Goal: Contribute content: Add original content to the website for others to see

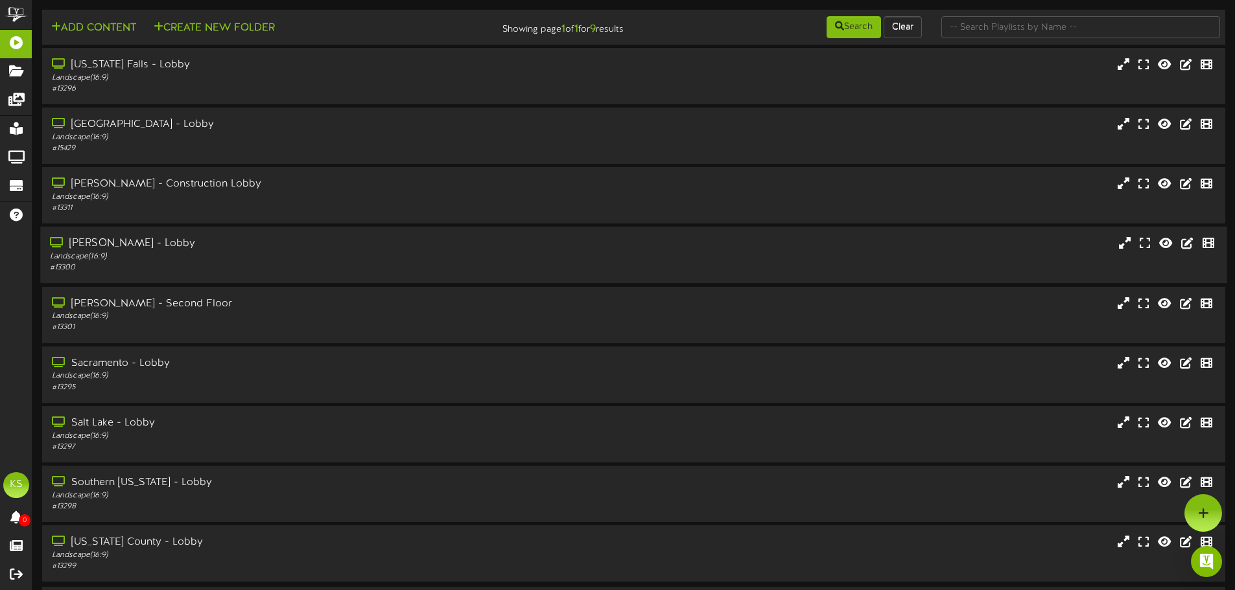
click at [180, 257] on div "Landscape ( 16:9 )" at bounding box center [287, 256] width 475 height 11
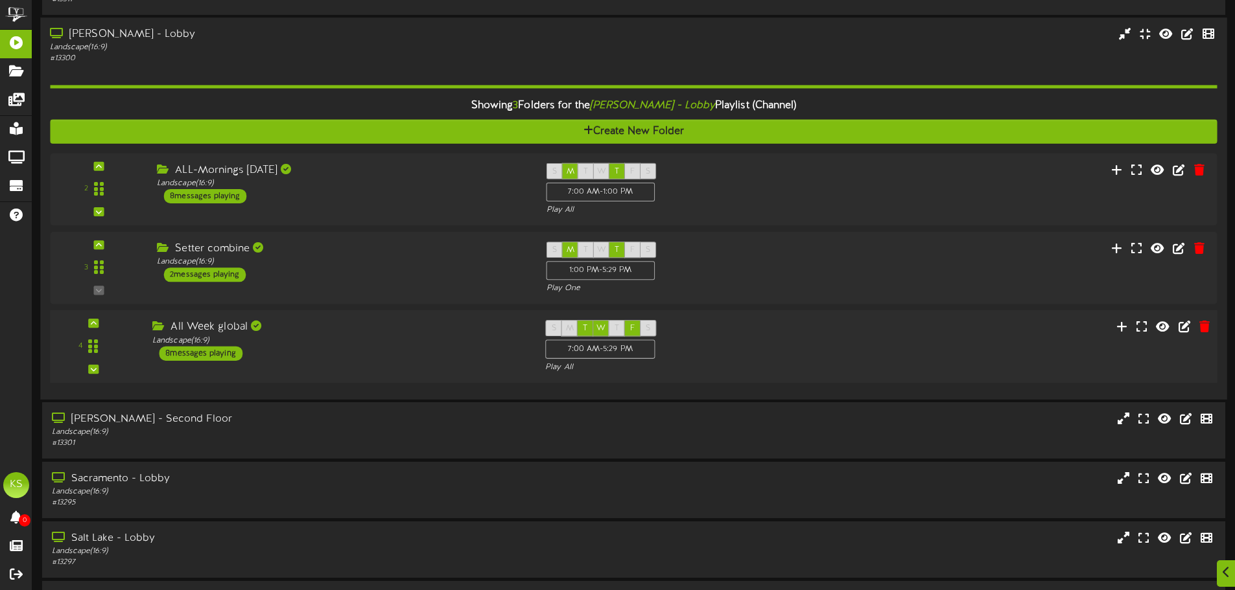
scroll to position [259, 0]
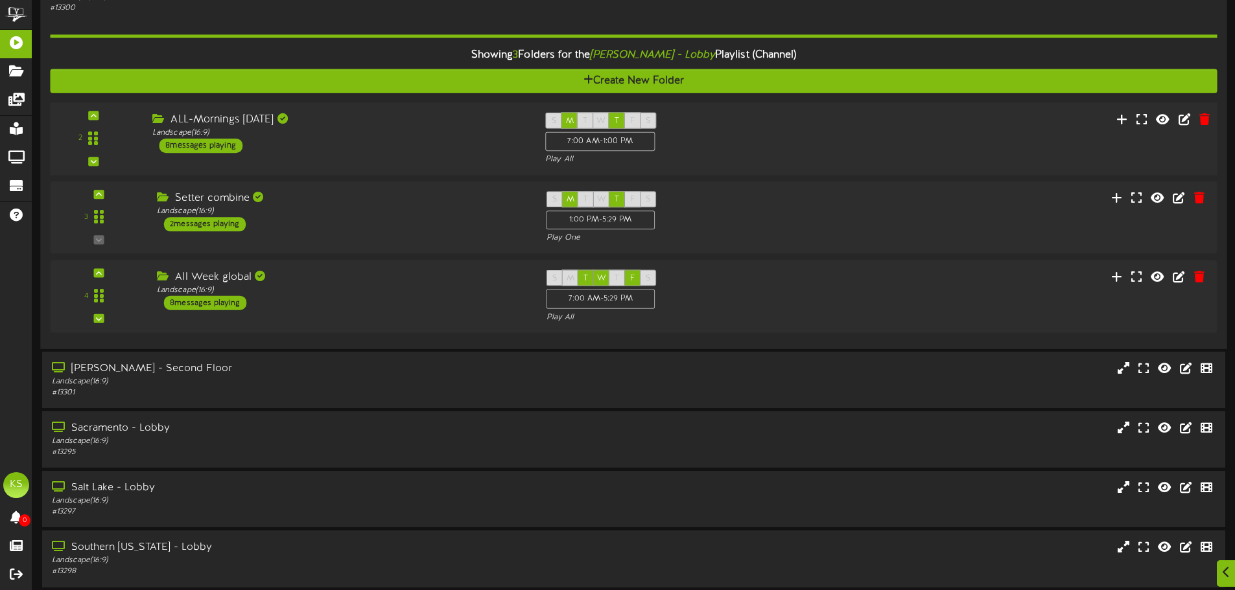
click at [267, 145] on div "ALL-Mornings [DATE] Landscape ( 16:9 ) 8 messages playing" at bounding box center [339, 133] width 393 height 41
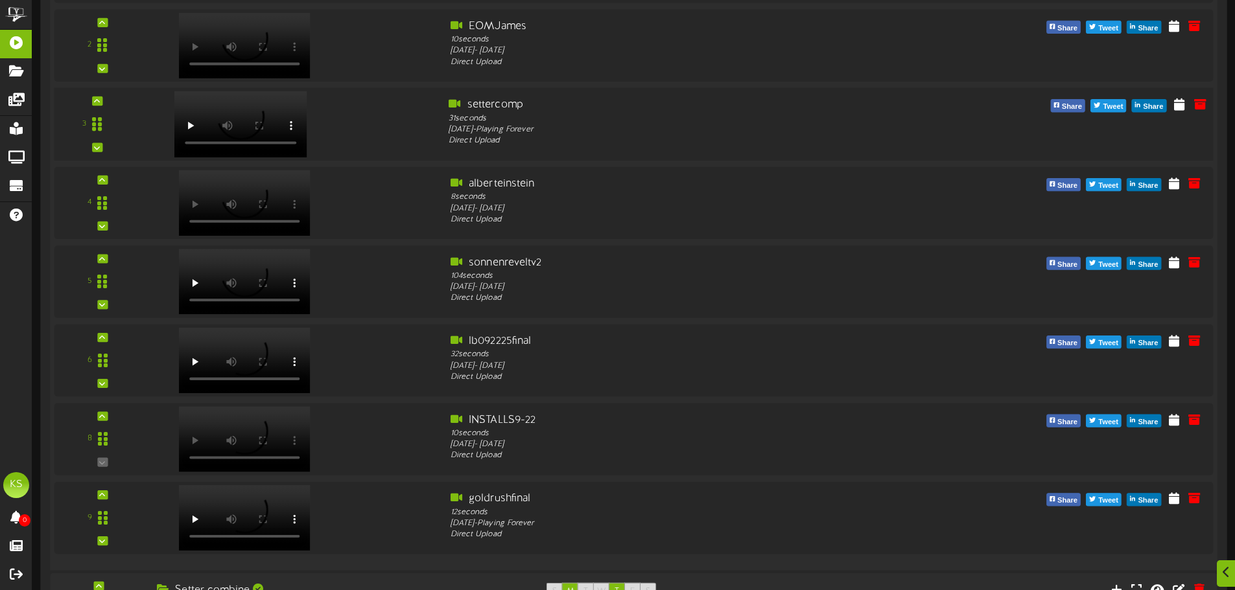
scroll to position [583, 0]
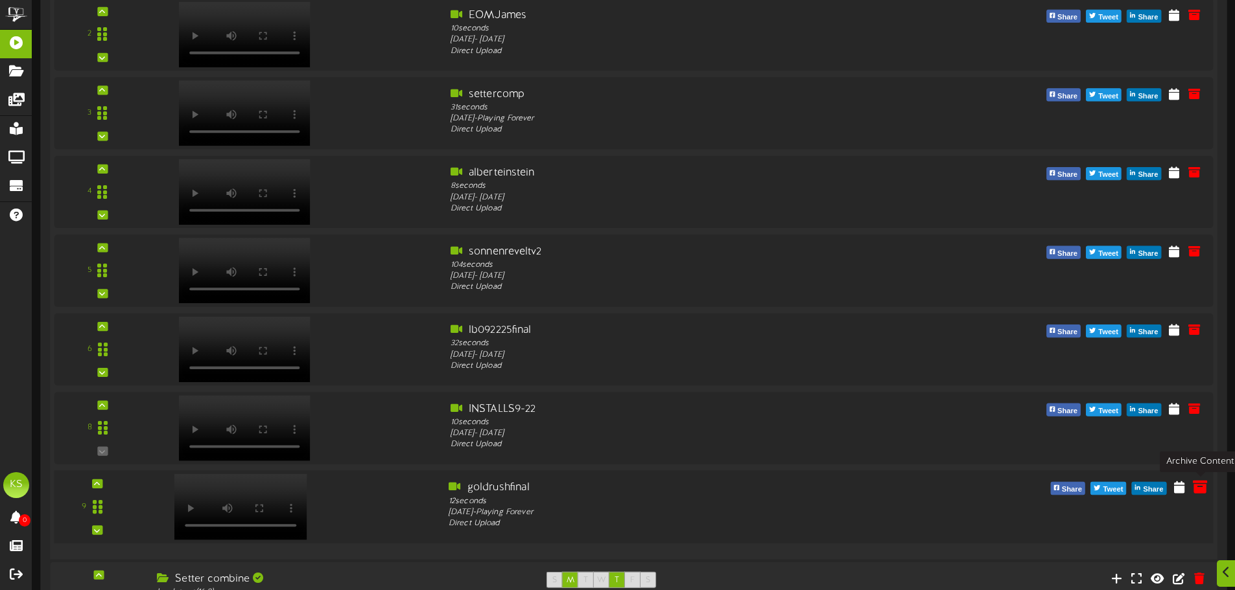
click at [1201, 491] on icon at bounding box center [1199, 487] width 14 height 14
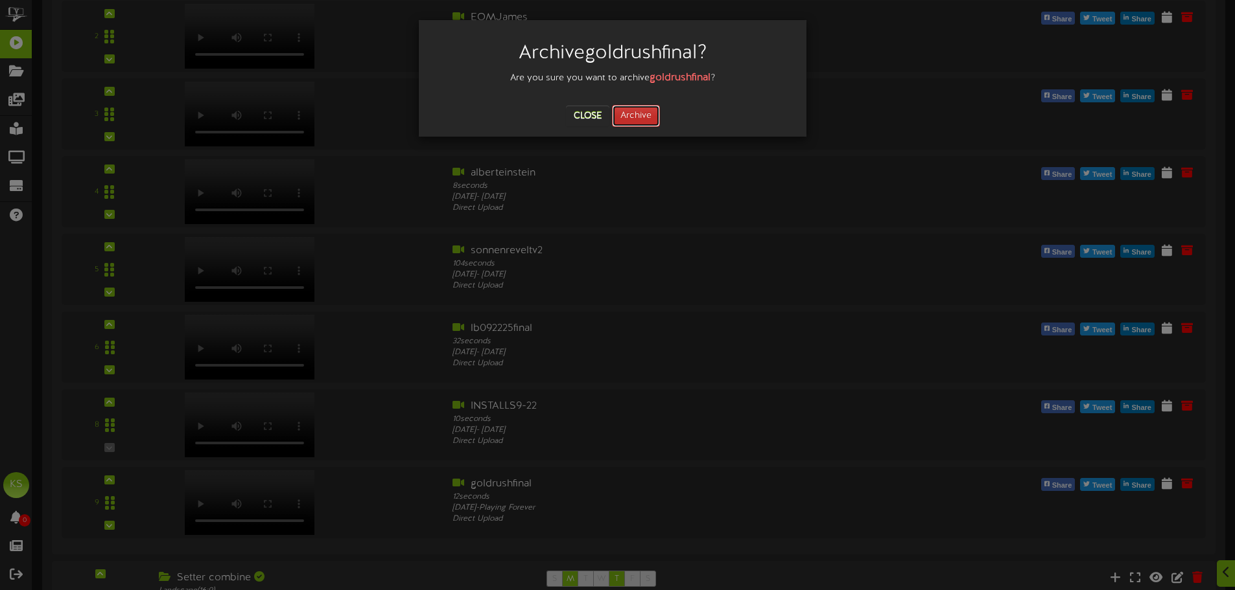
click at [655, 121] on button "Archive" at bounding box center [636, 116] width 48 height 22
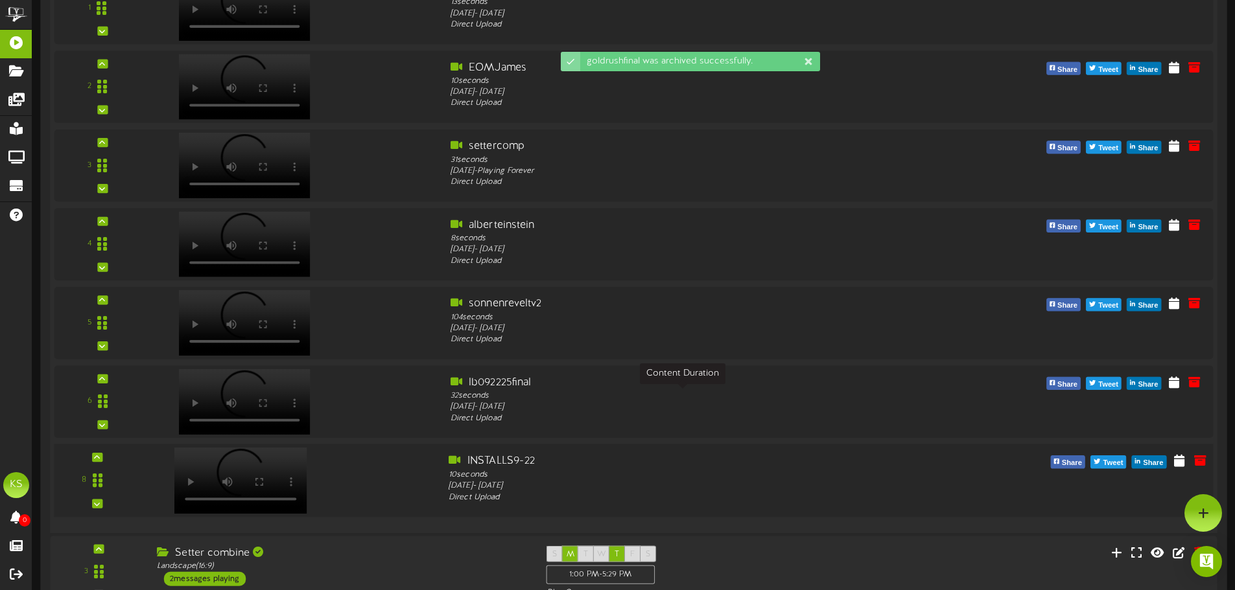
scroll to position [507, 0]
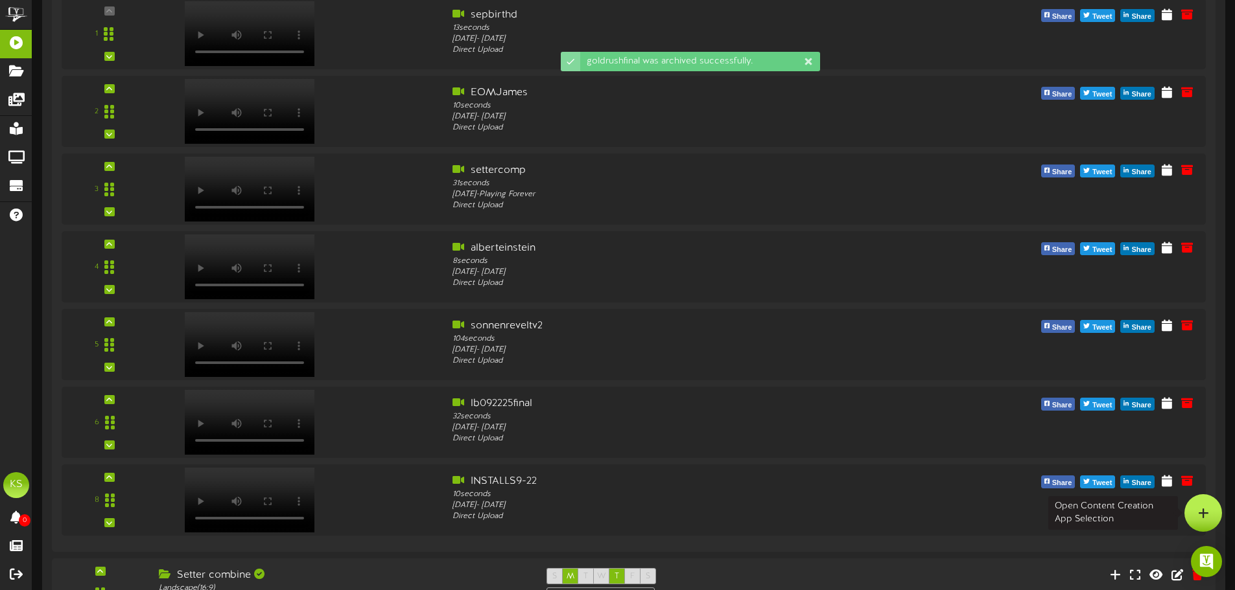
click at [1213, 505] on div at bounding box center [1203, 513] width 38 height 38
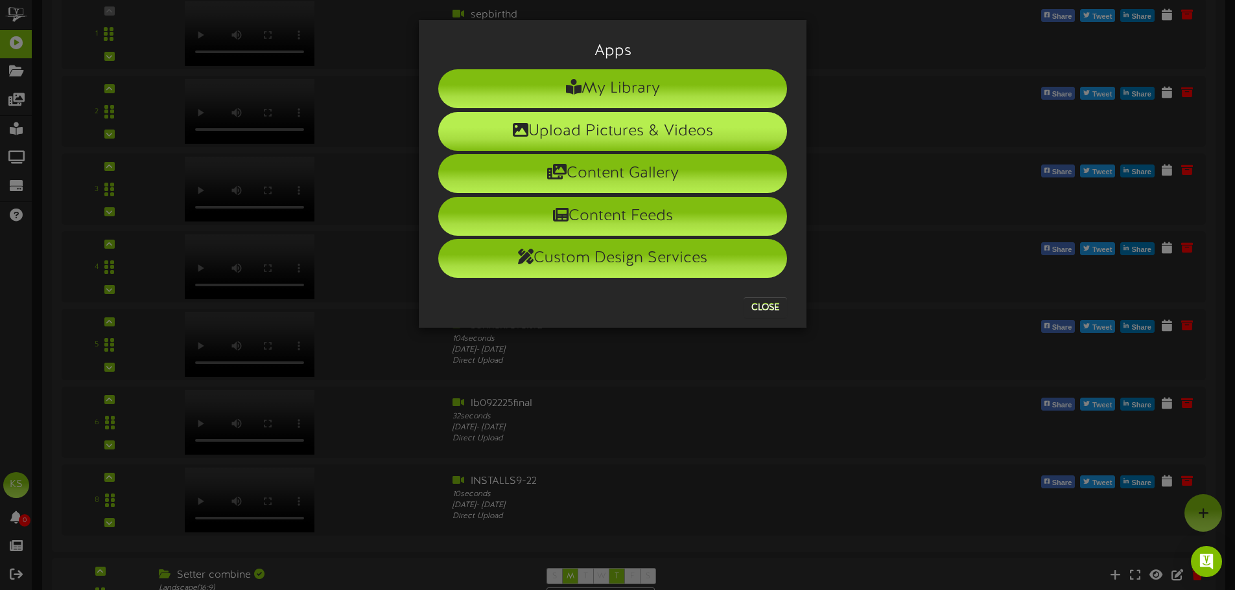
click at [623, 141] on li "Upload Pictures & Videos" at bounding box center [612, 131] width 349 height 39
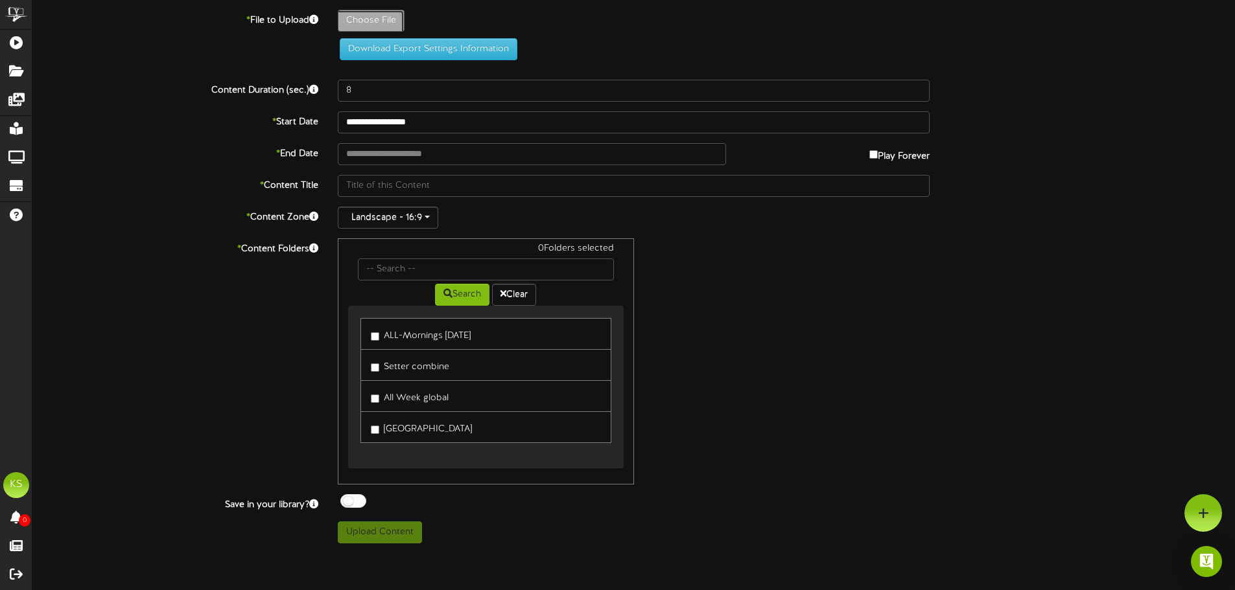
type input "**********"
type input "goldrushfinal"
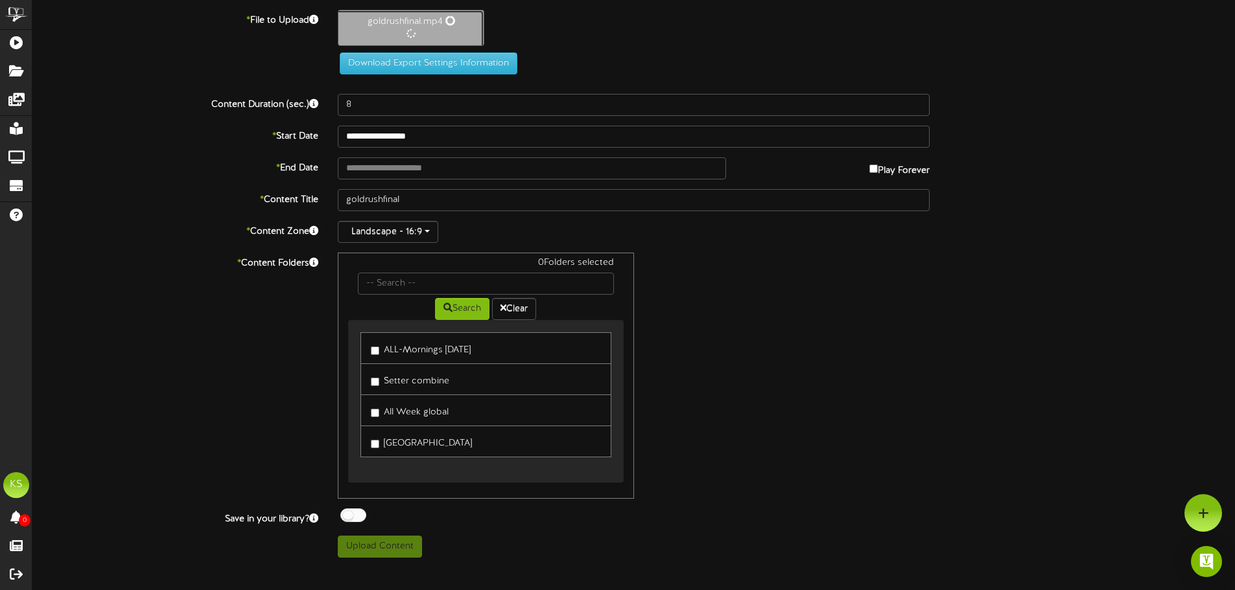
type input "12"
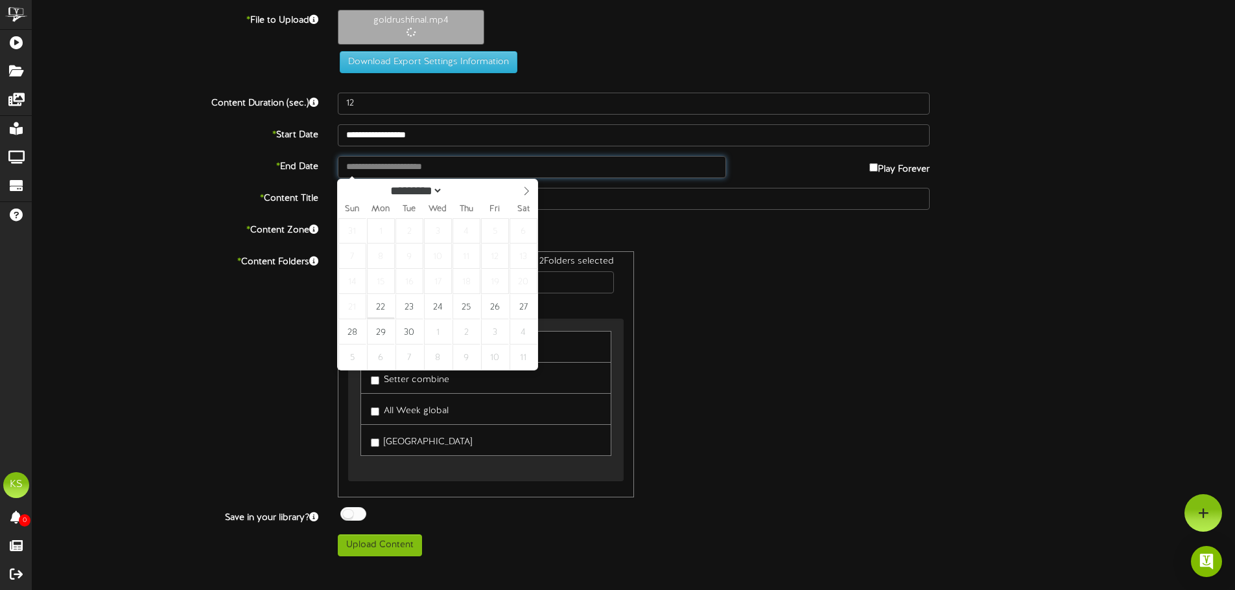
click at [387, 172] on input "text" at bounding box center [532, 167] width 388 height 22
type input "**********"
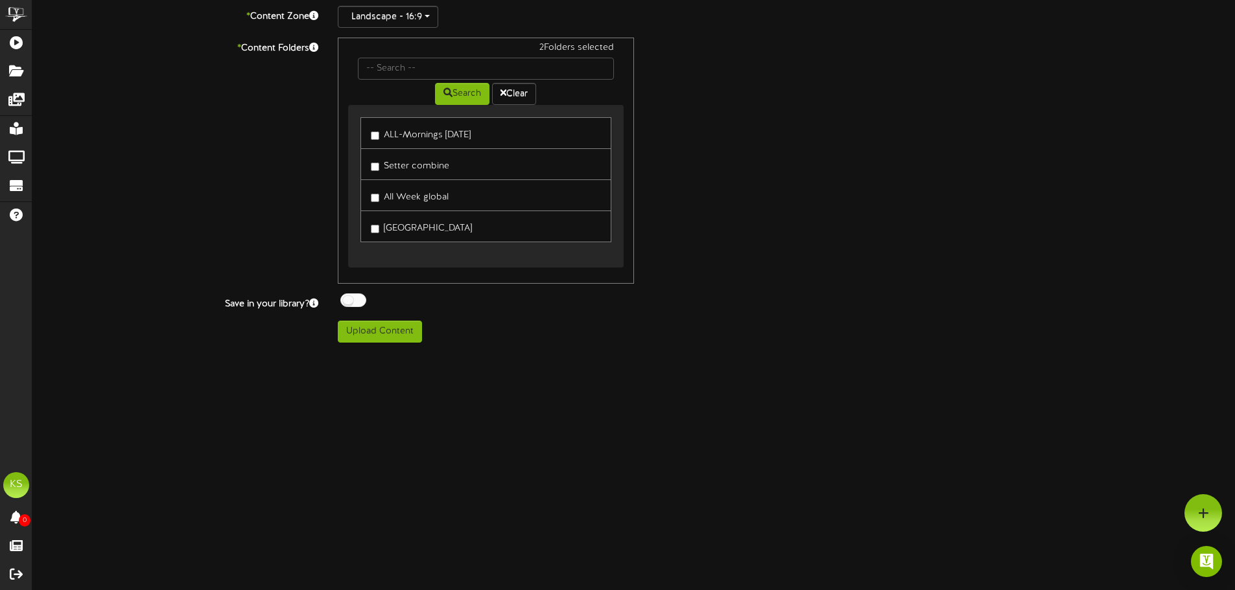
scroll to position [259, 0]
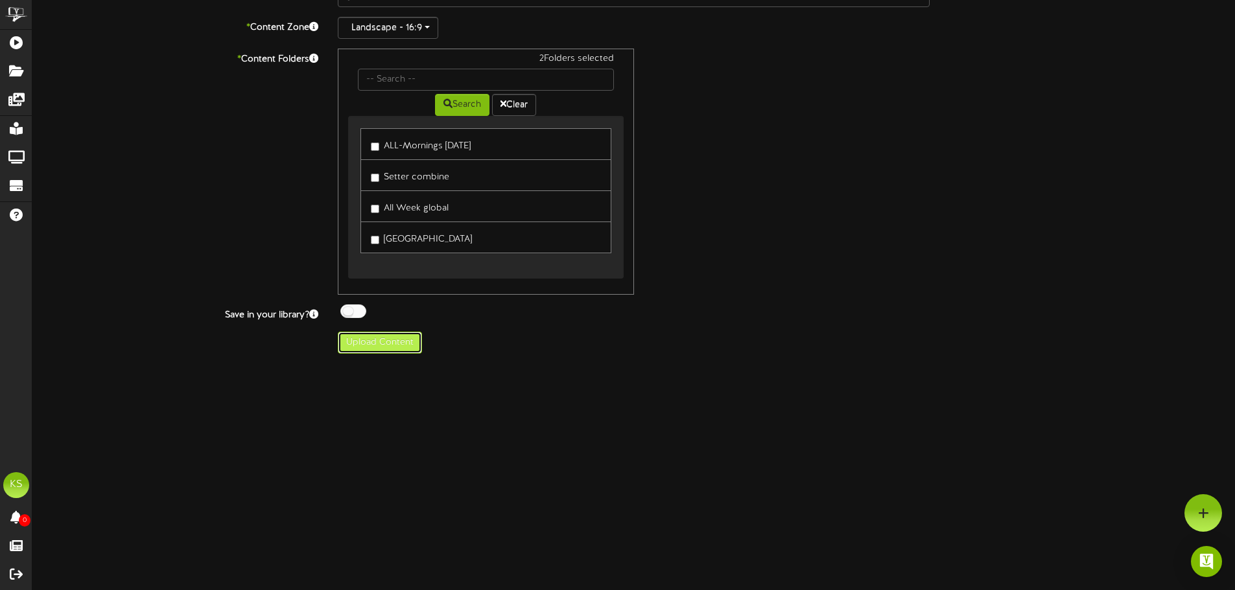
click at [393, 347] on button "Upload Content" at bounding box center [380, 343] width 84 height 22
type input "**********"
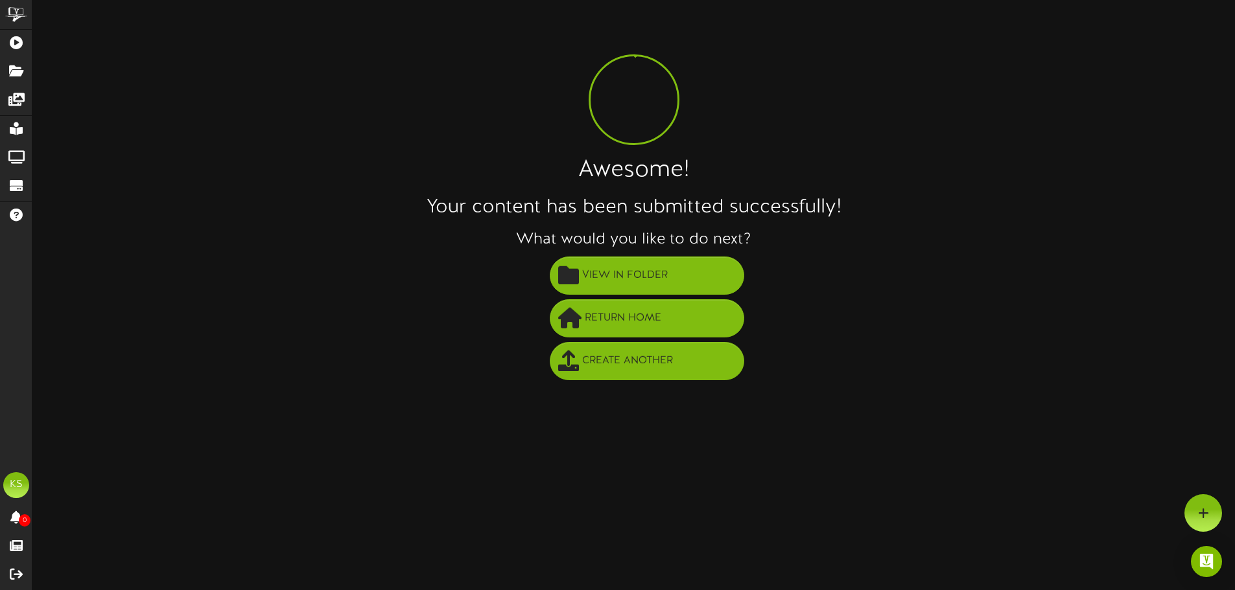
scroll to position [0, 0]
click at [640, 275] on span "View in Folder" at bounding box center [625, 276] width 92 height 21
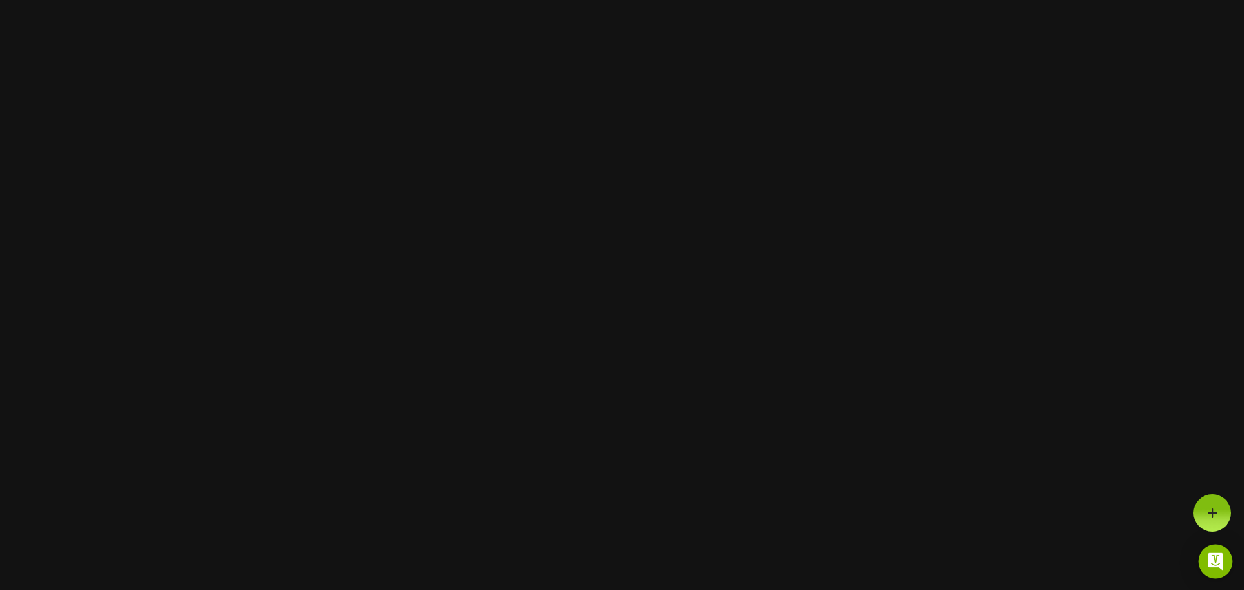
click at [1216, 558] on img "Open Intercom Messenger" at bounding box center [1215, 561] width 17 height 17
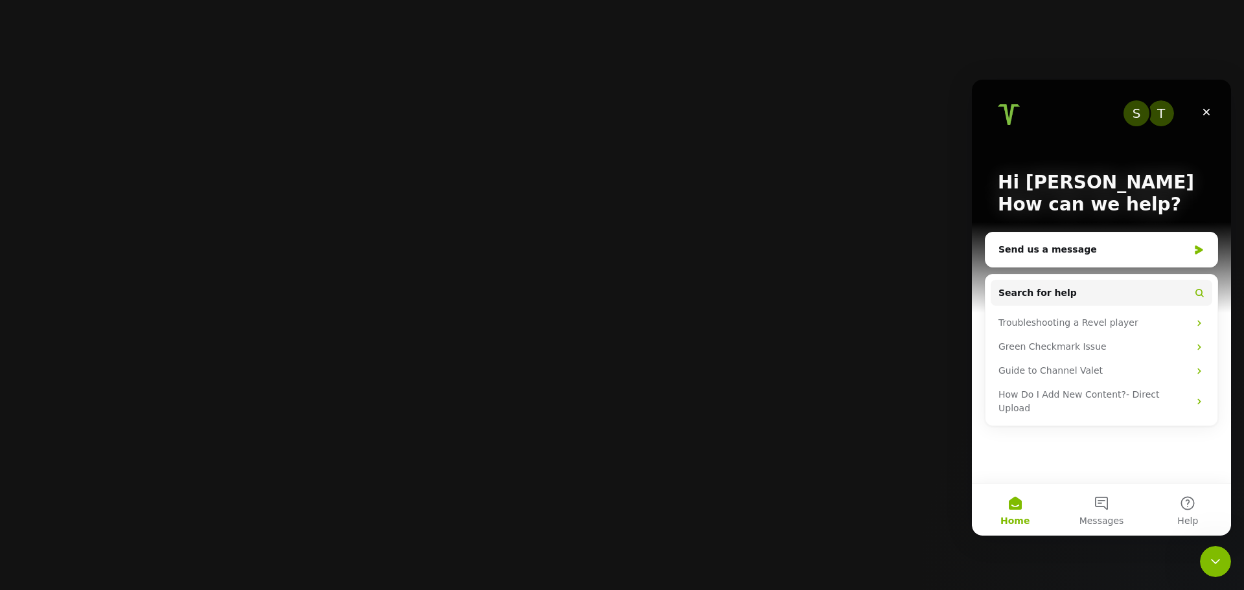
click at [891, 0] on html at bounding box center [622, 0] width 1244 height 0
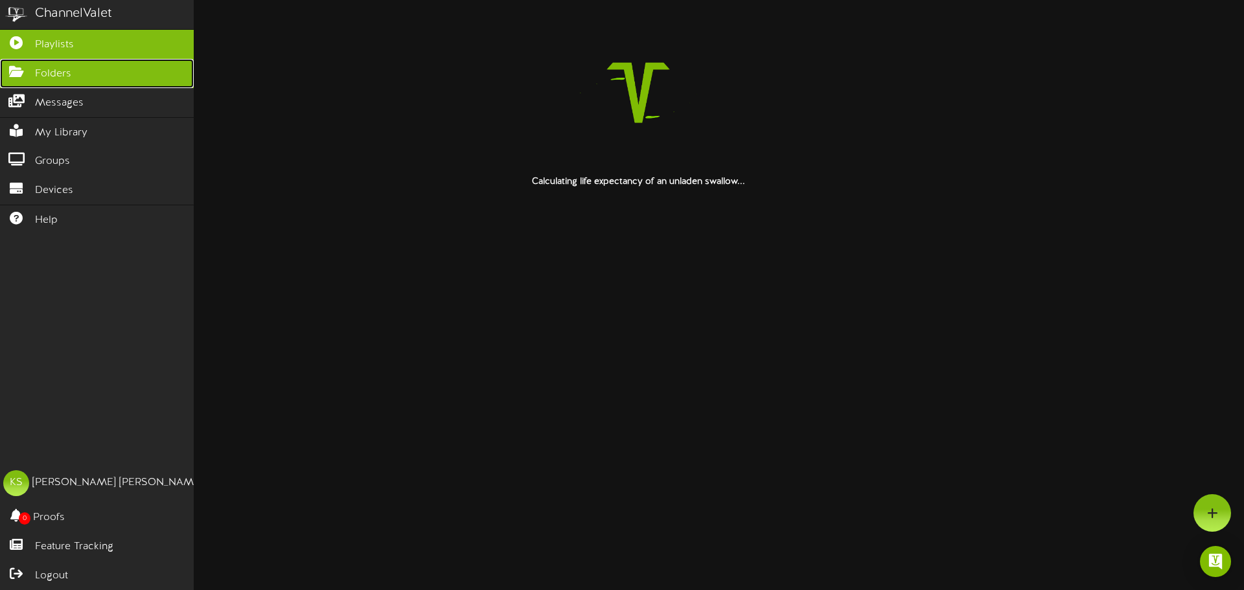
click at [54, 74] on span "Folders" at bounding box center [53, 74] width 36 height 15
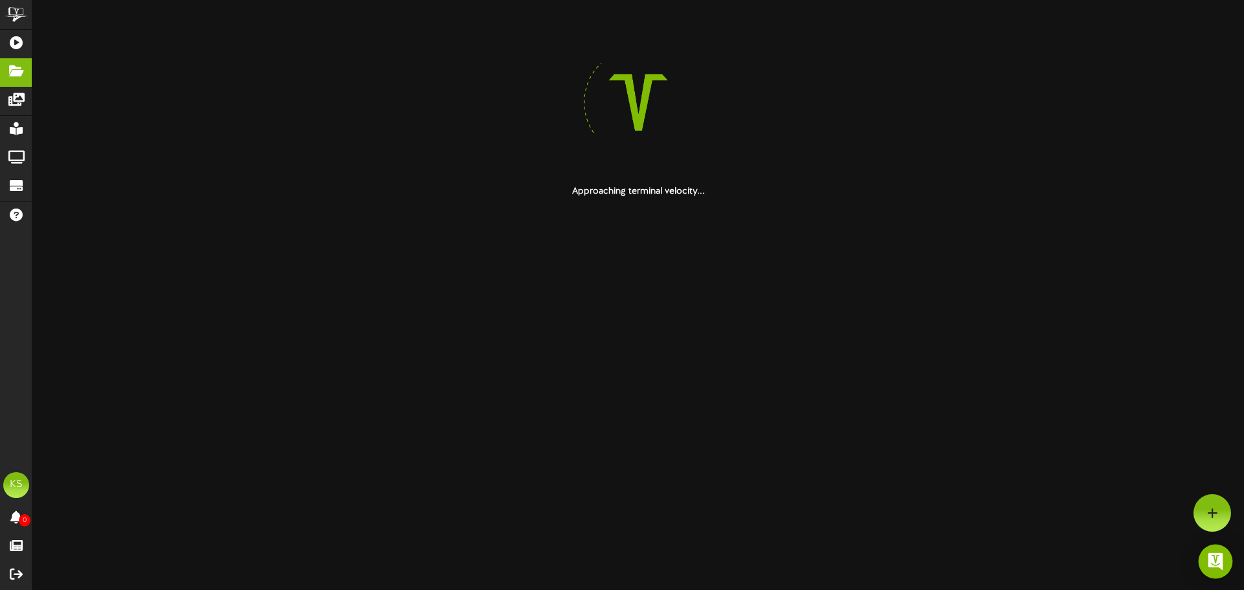
click at [1224, 557] on div "Open Intercom Messenger" at bounding box center [1216, 562] width 34 height 34
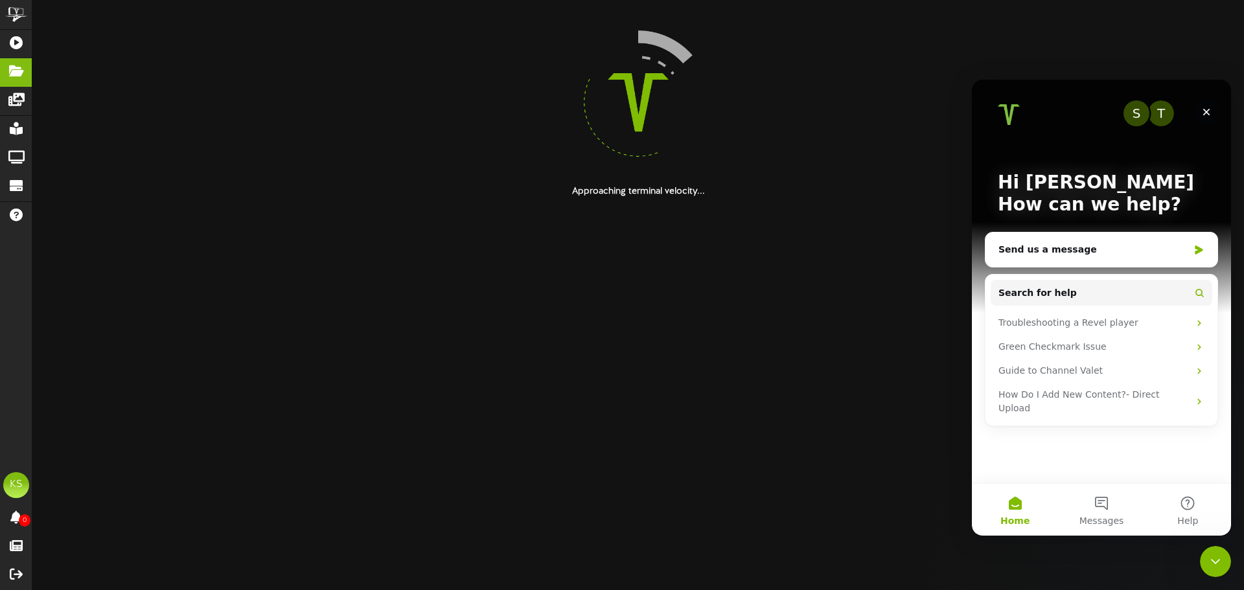
click at [1203, 111] on icon "Close" at bounding box center [1206, 112] width 10 height 10
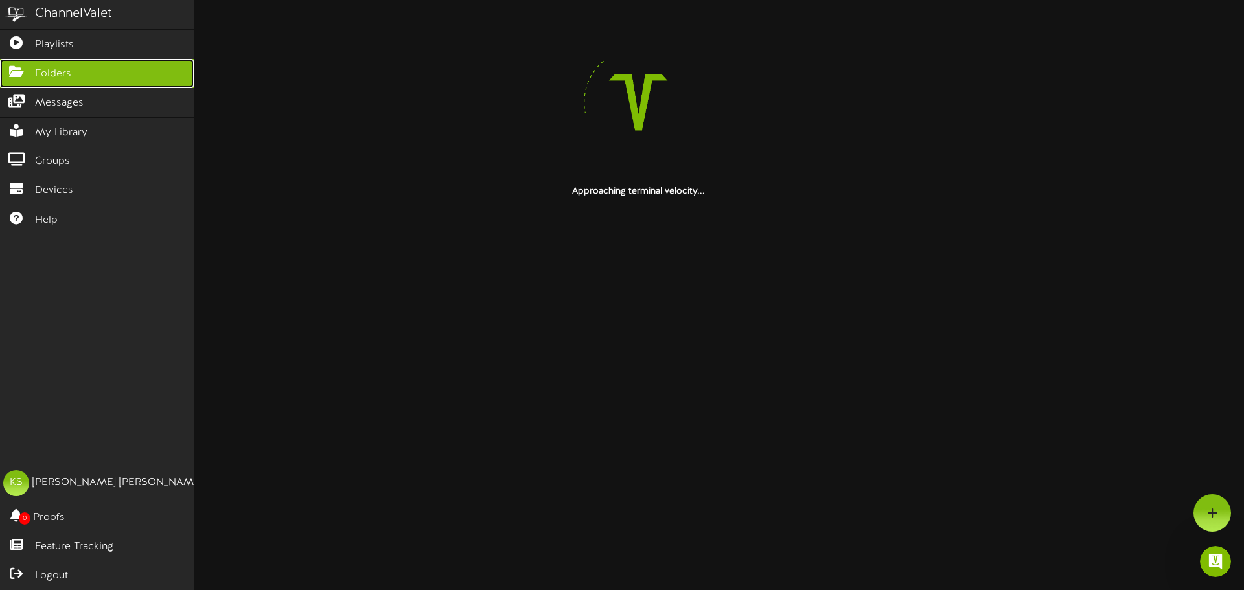
click at [115, 73] on link "Folders" at bounding box center [97, 73] width 194 height 29
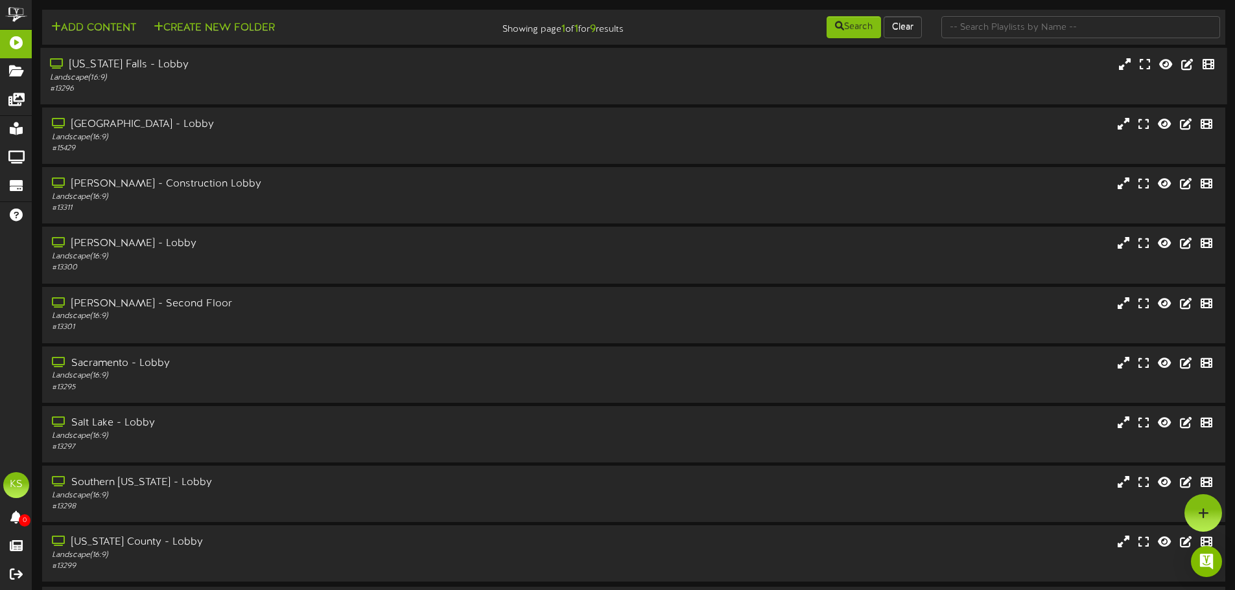
click at [217, 87] on div "# 13296" at bounding box center [287, 89] width 475 height 11
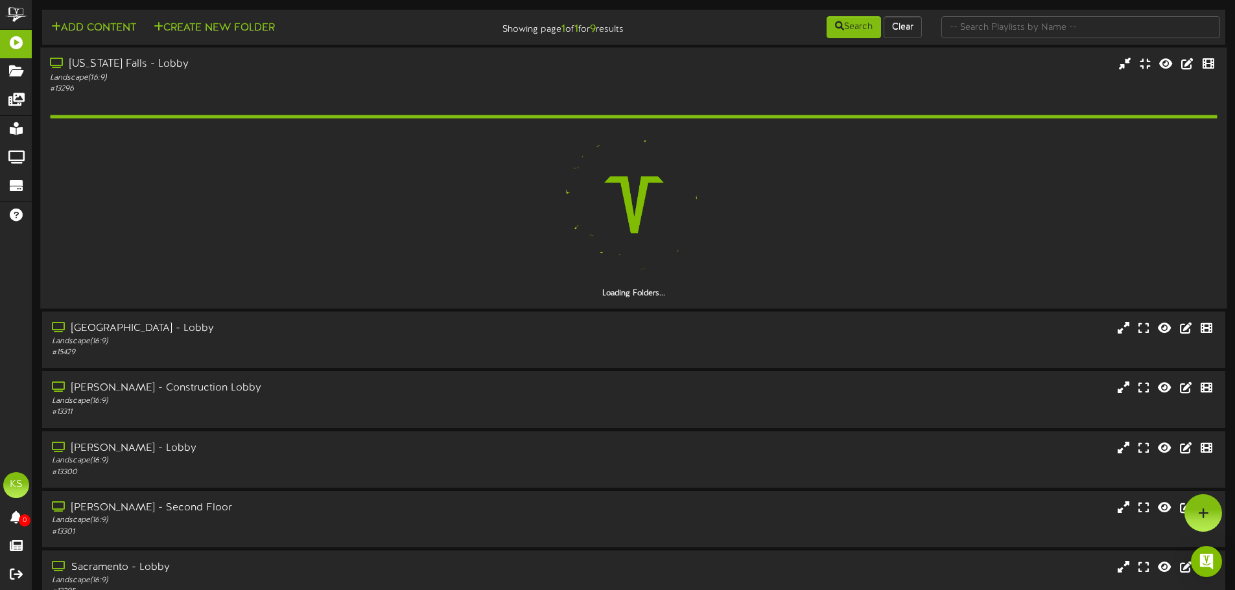
click at [218, 87] on div "# 13296" at bounding box center [287, 89] width 475 height 11
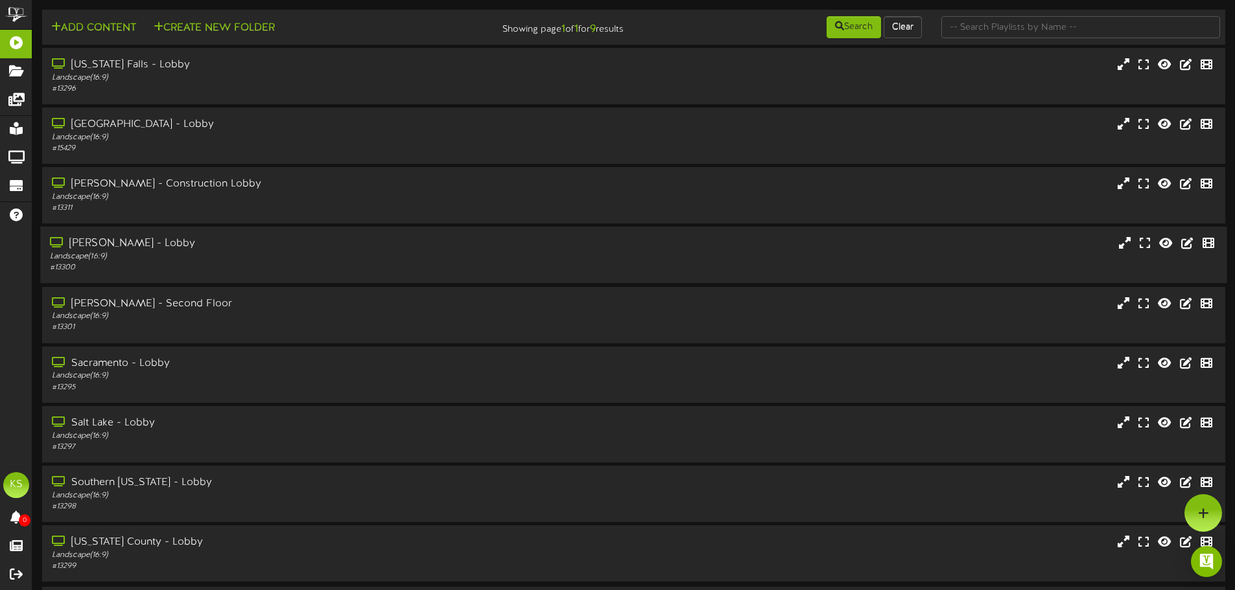
click at [256, 235] on div "Layton - Lobby Landscape ( 16:9 ) # 13300" at bounding box center [633, 255] width 1186 height 56
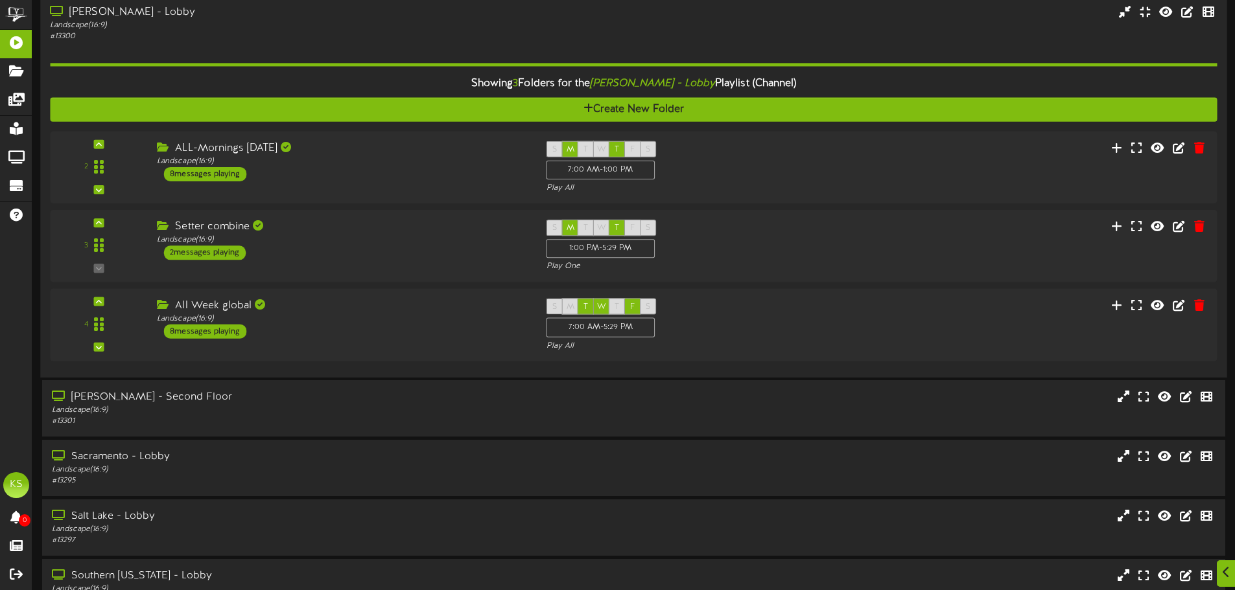
scroll to position [259, 0]
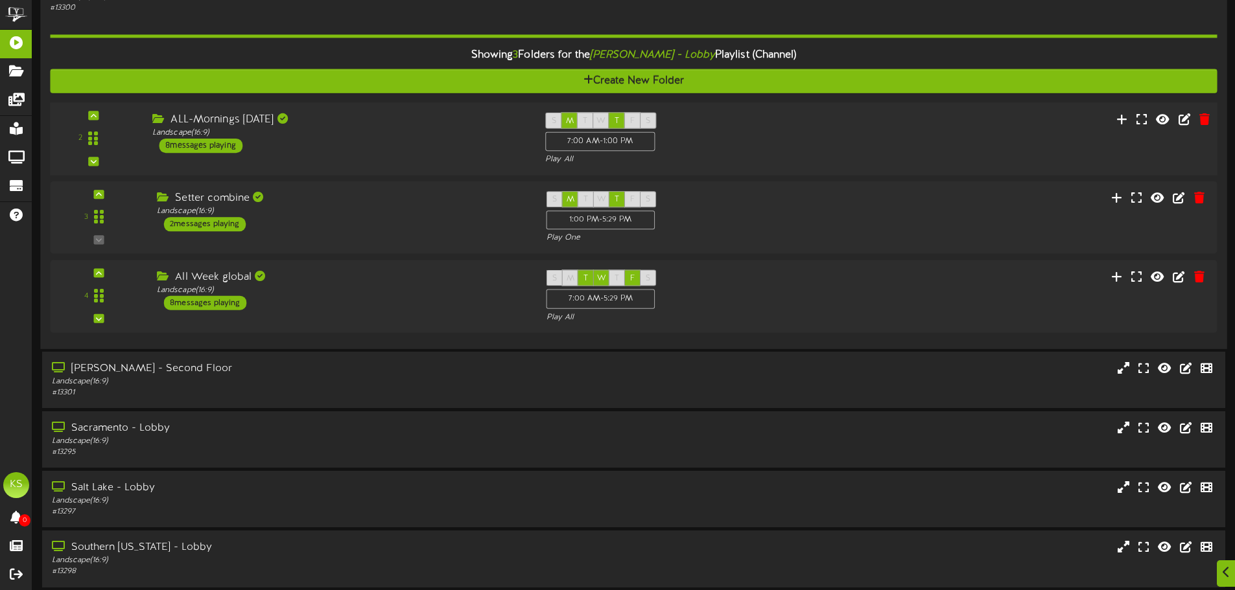
click at [327, 154] on div "2 ( 16:9" at bounding box center [633, 139] width 1178 height 53
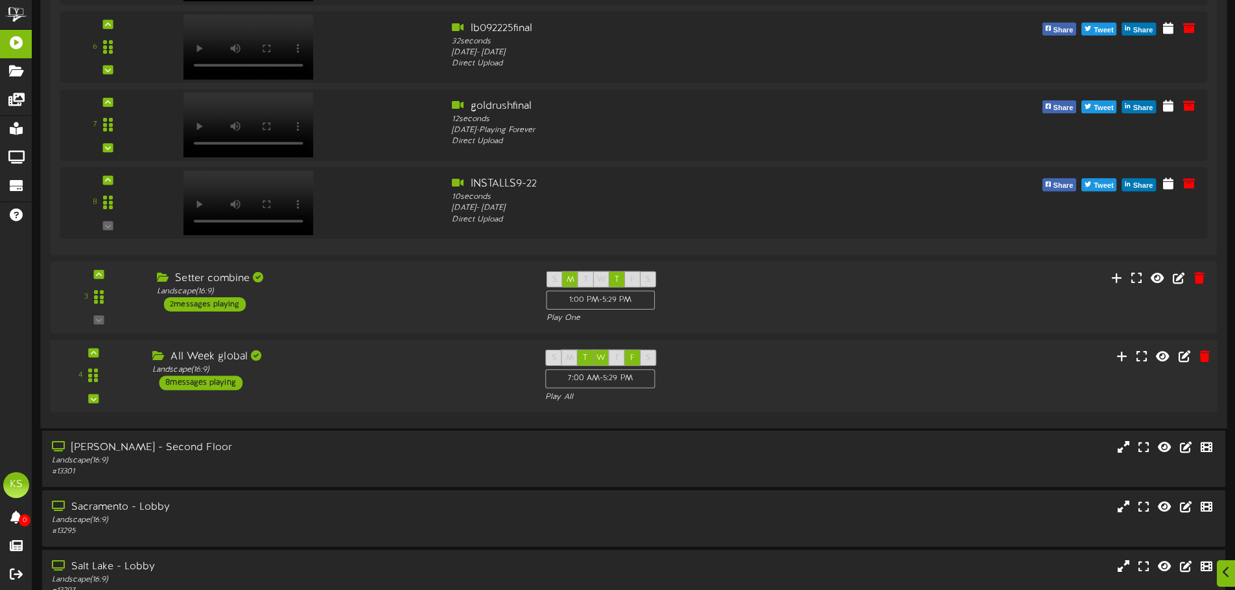
scroll to position [907, 0]
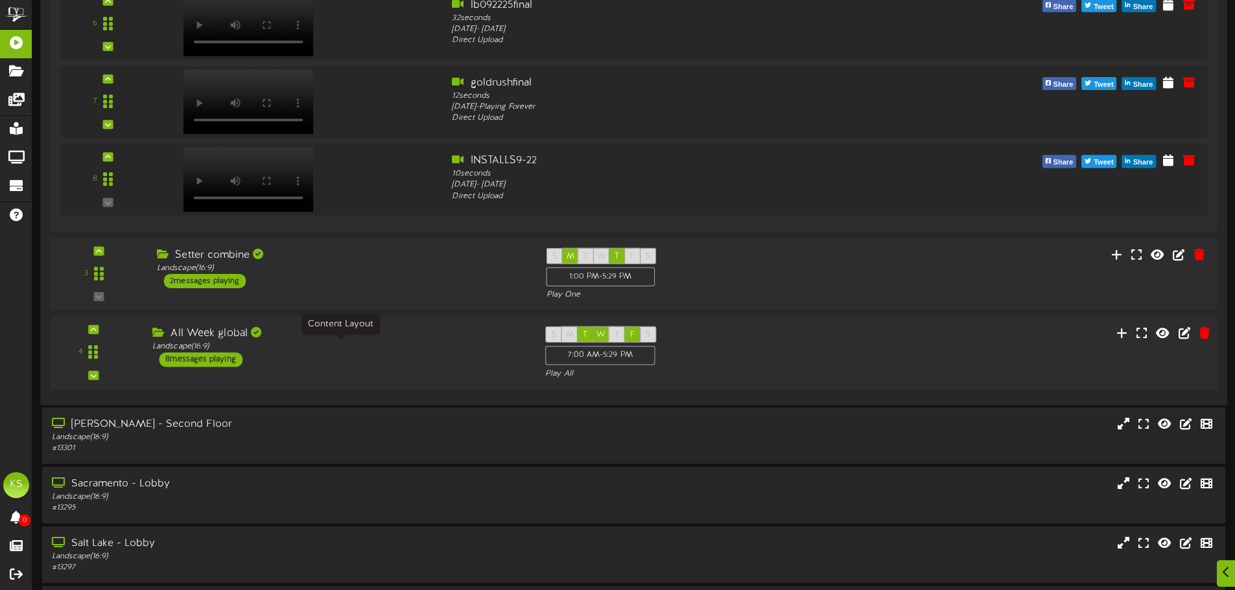
click at [256, 342] on div "Landscape ( 16:9 )" at bounding box center [338, 347] width 373 height 11
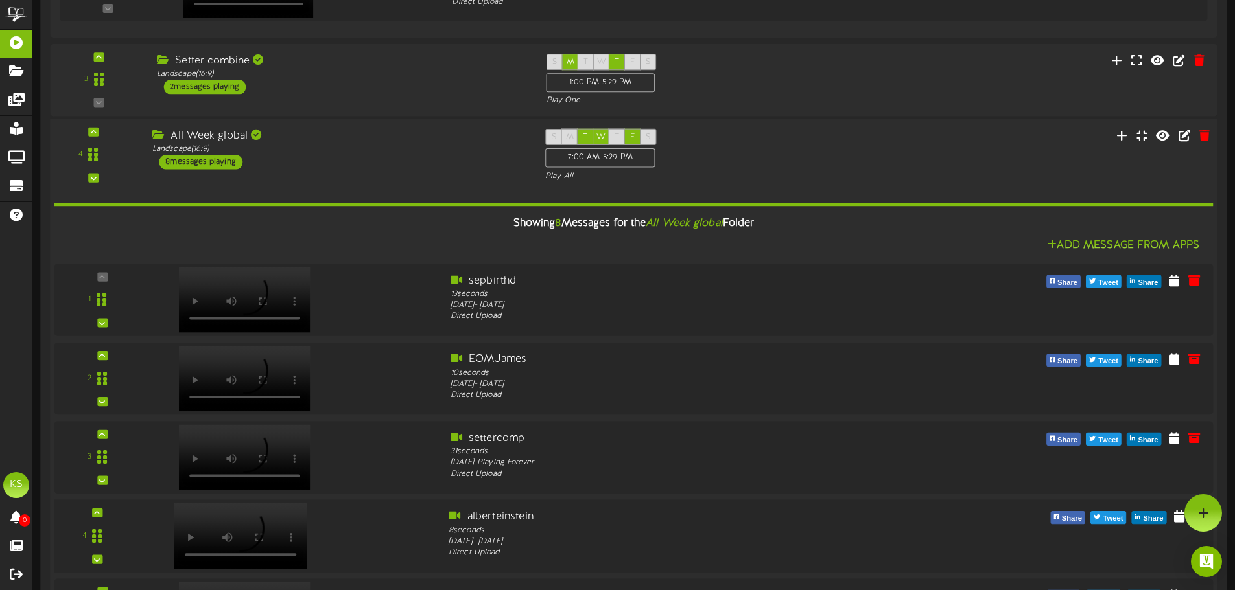
scroll to position [1035, 0]
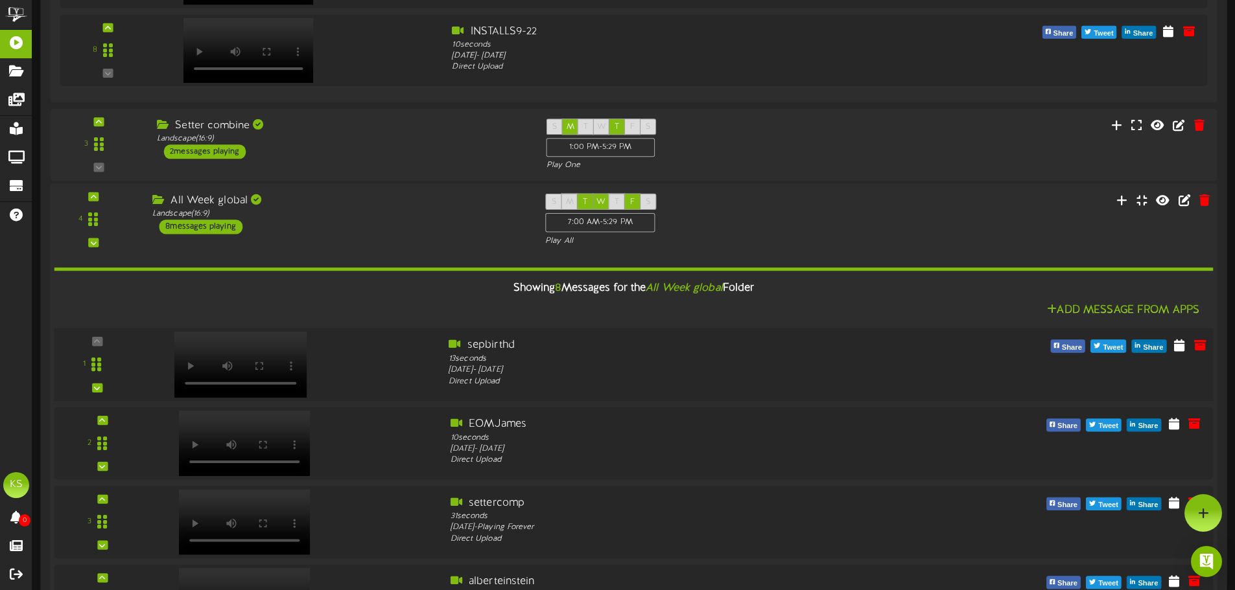
click at [314, 343] on div at bounding box center [239, 352] width 152 height 66
click at [421, 306] on div "Add Message From Apps" at bounding box center [633, 311] width 1159 height 16
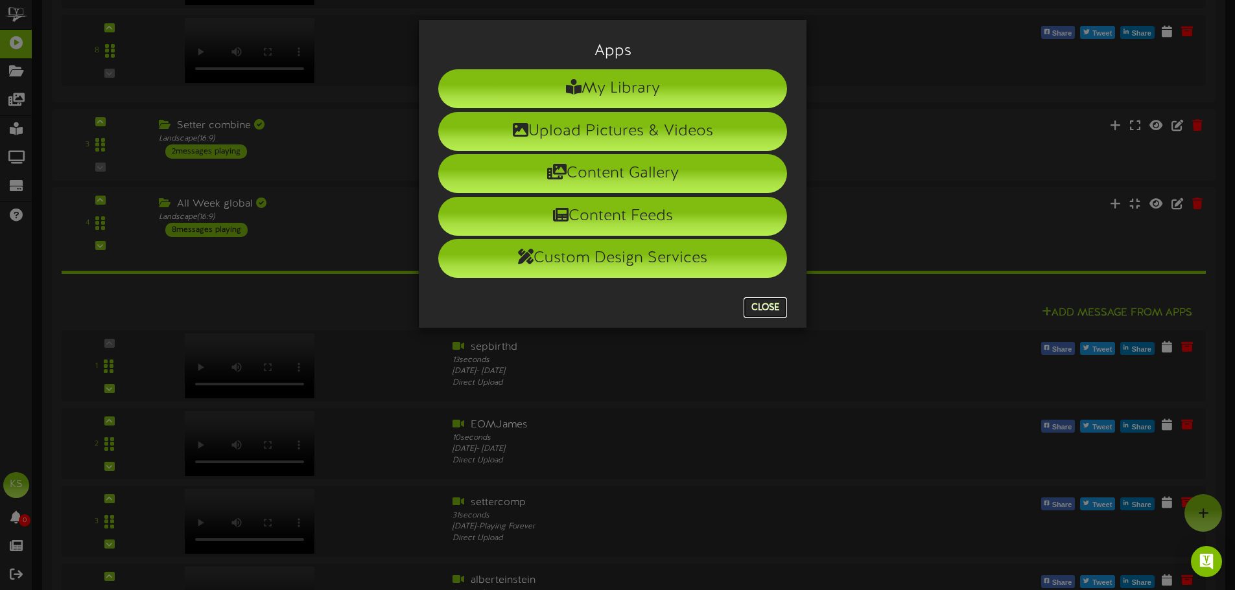
click at [761, 310] on button "Close" at bounding box center [764, 307] width 43 height 21
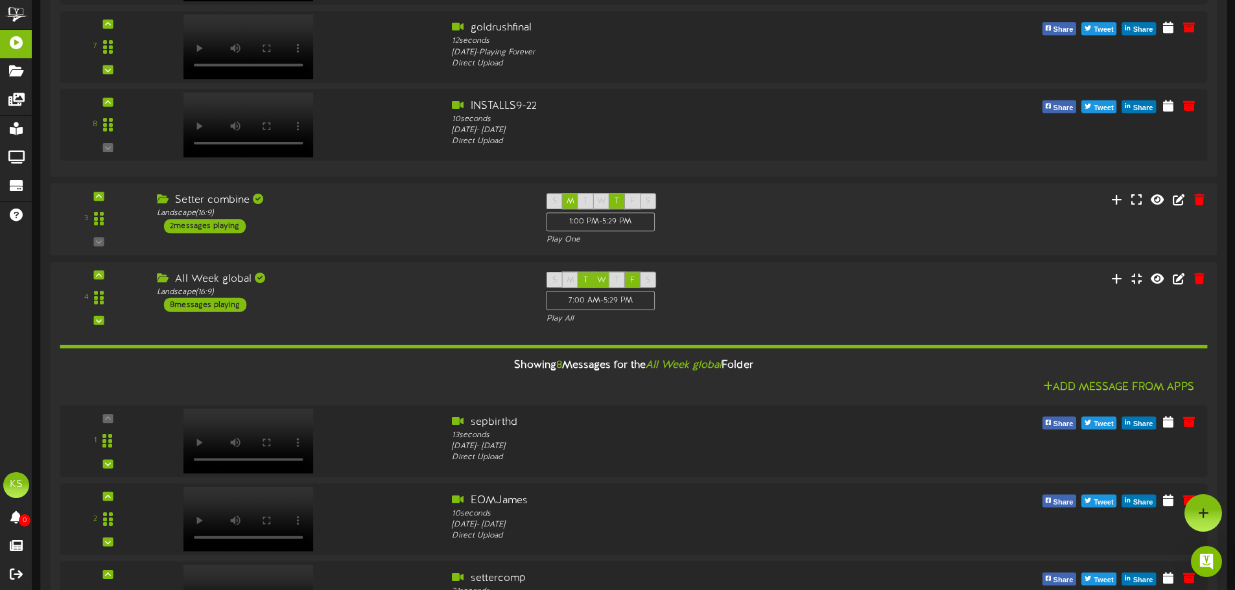
scroll to position [841, 0]
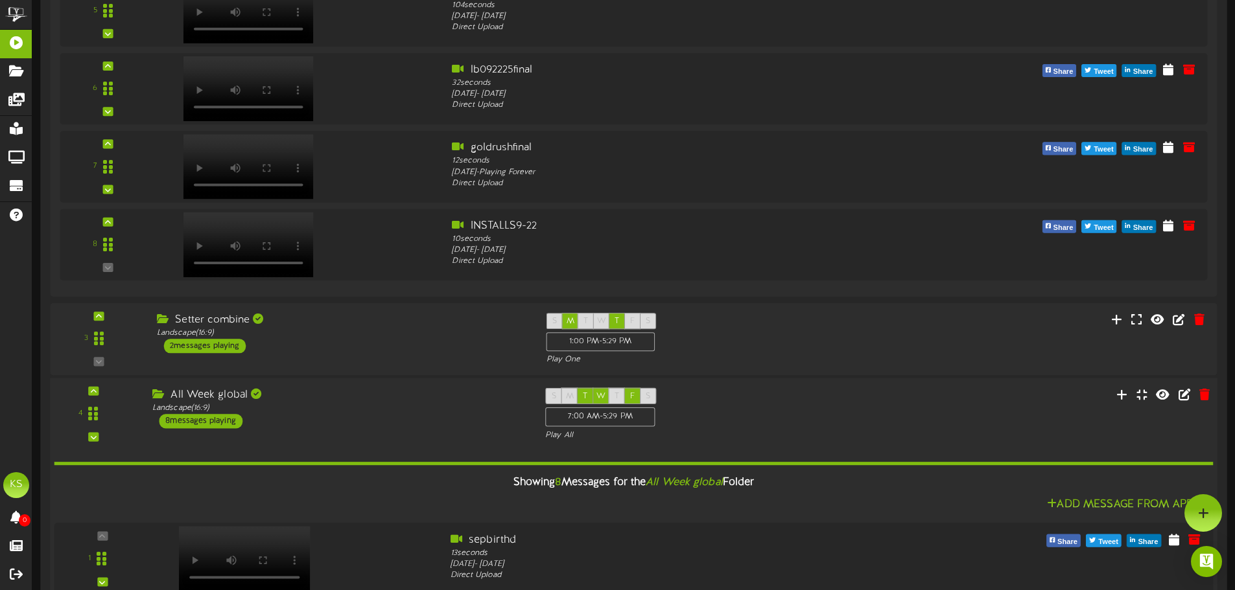
click at [290, 415] on div "All Week global Landscape ( 16:9 ) 8 messages playing" at bounding box center [339, 408] width 393 height 41
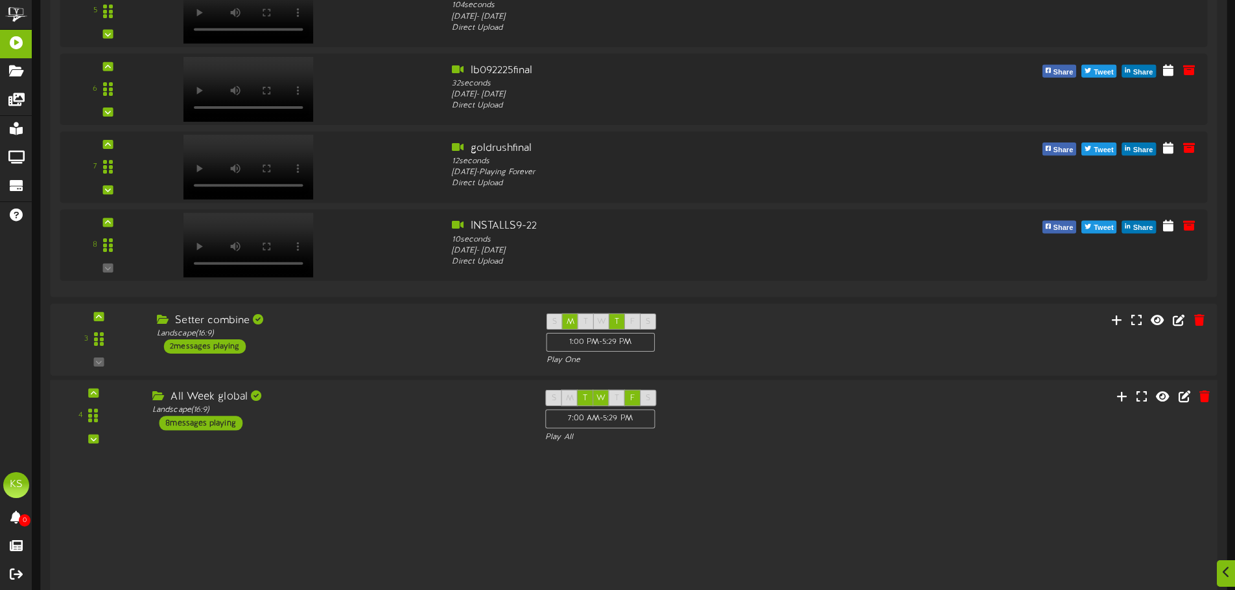
scroll to position [842, 0]
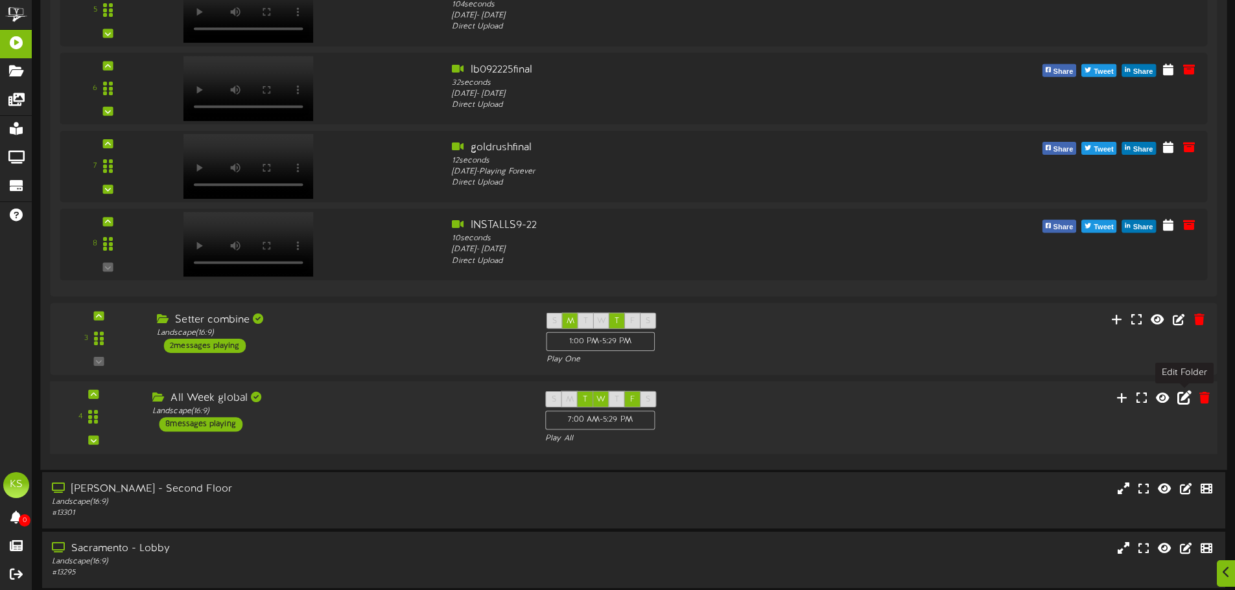
click at [1181, 397] on icon at bounding box center [1184, 398] width 14 height 14
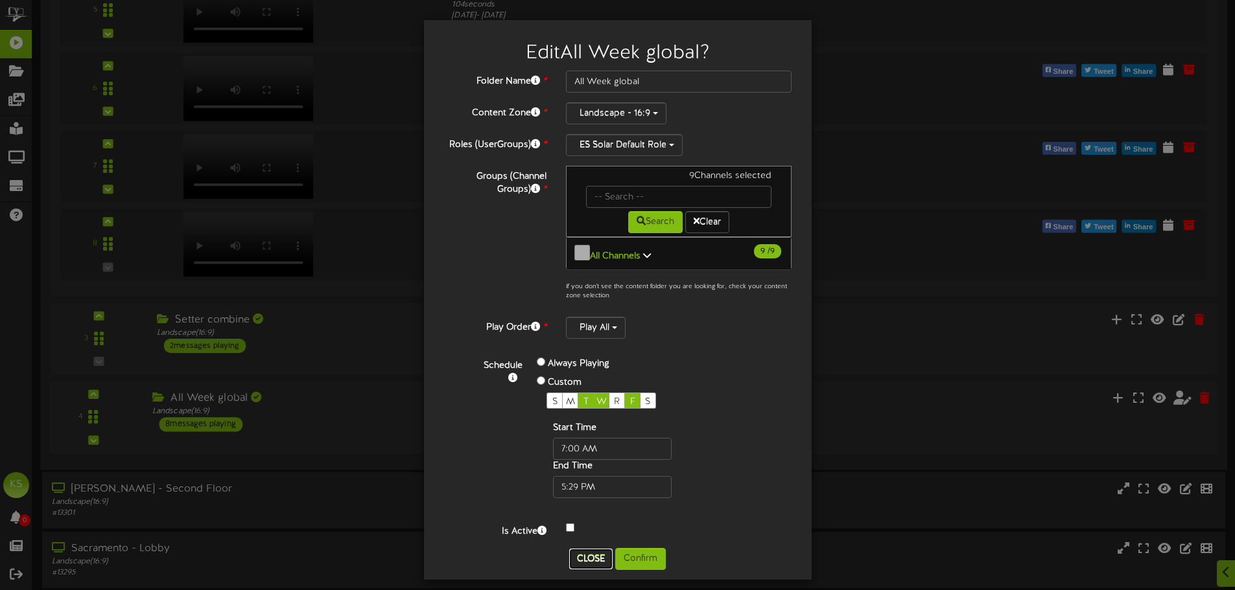
click at [582, 549] on button "Close" at bounding box center [590, 559] width 43 height 21
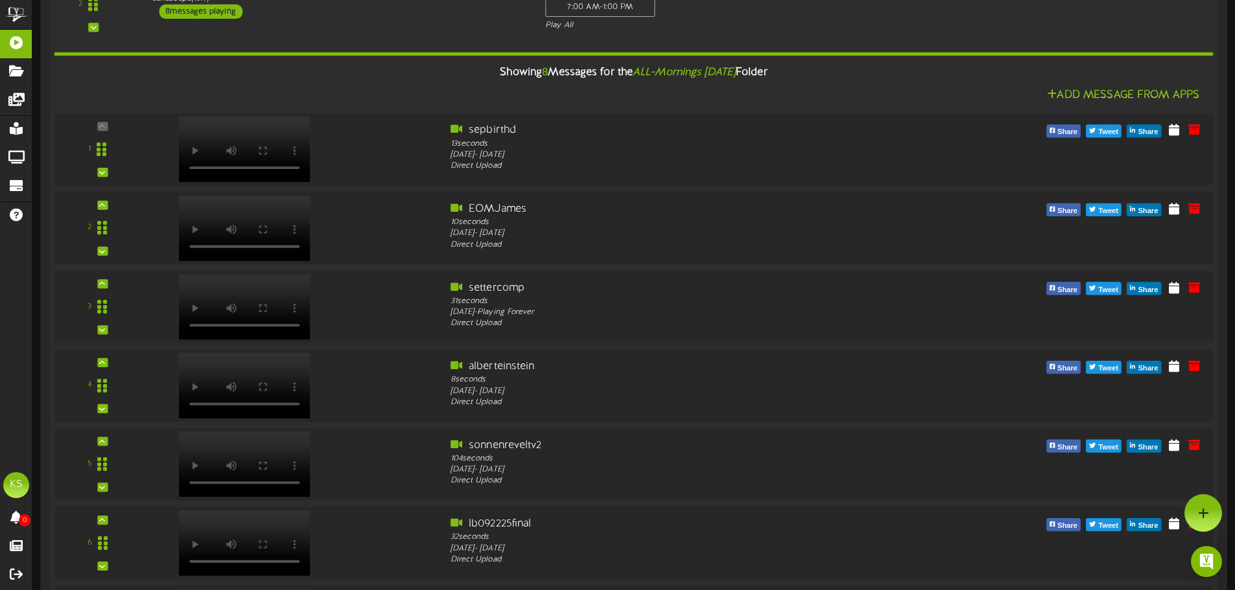
scroll to position [388, 0]
click at [391, 140] on div at bounding box center [292, 147] width 292 height 47
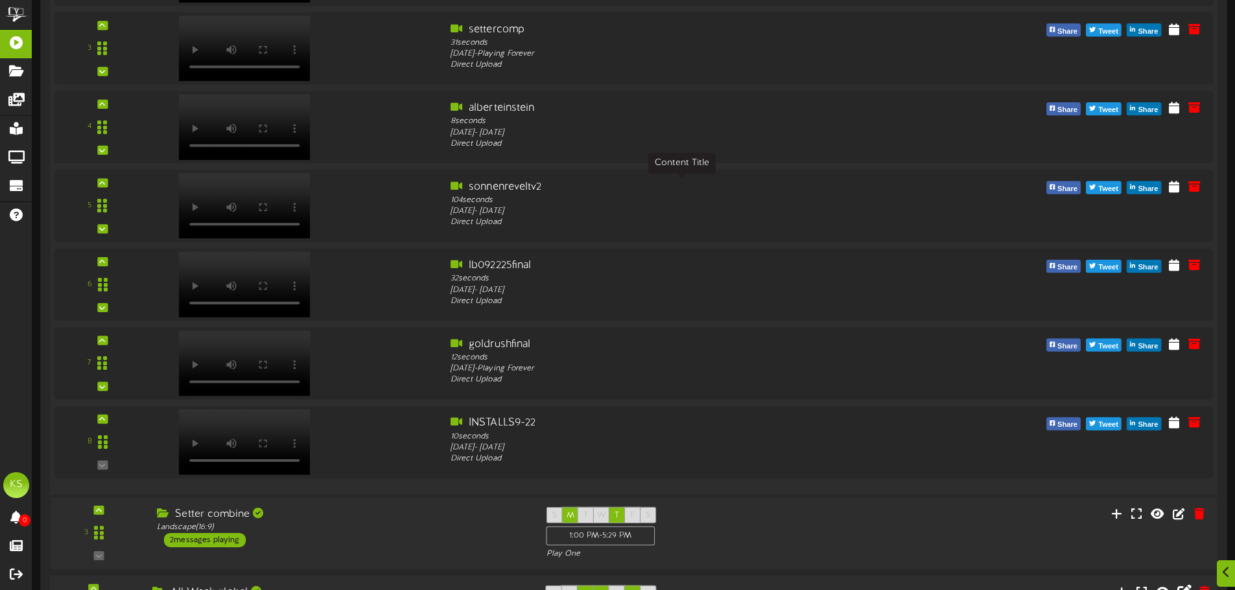
scroll to position [712, 0]
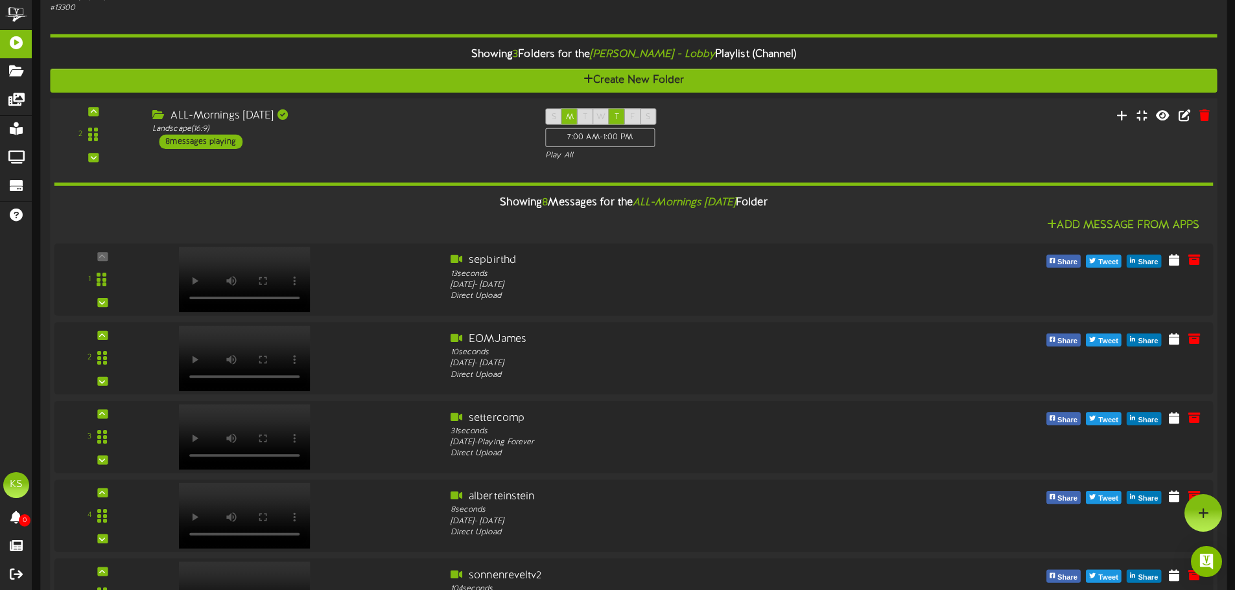
click at [440, 200] on div "Showing 8 Messages for the ALL-Mornings Monday Folder" at bounding box center [633, 203] width 1178 height 28
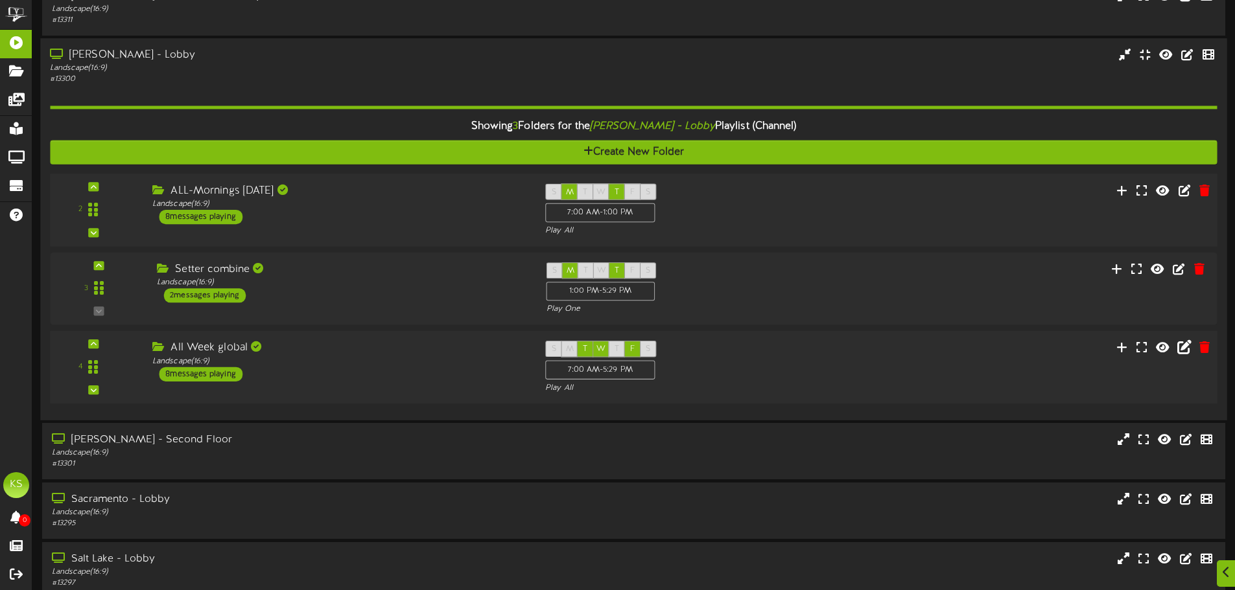
scroll to position [194, 0]
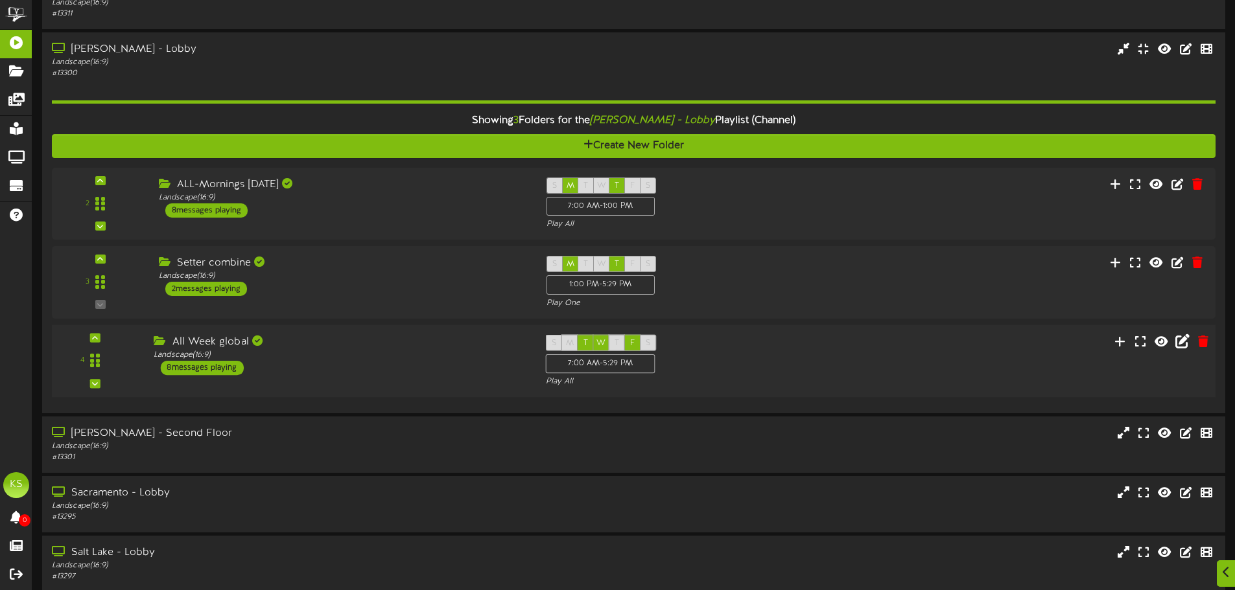
click at [483, 347] on div "All Week global" at bounding box center [340, 341] width 372 height 15
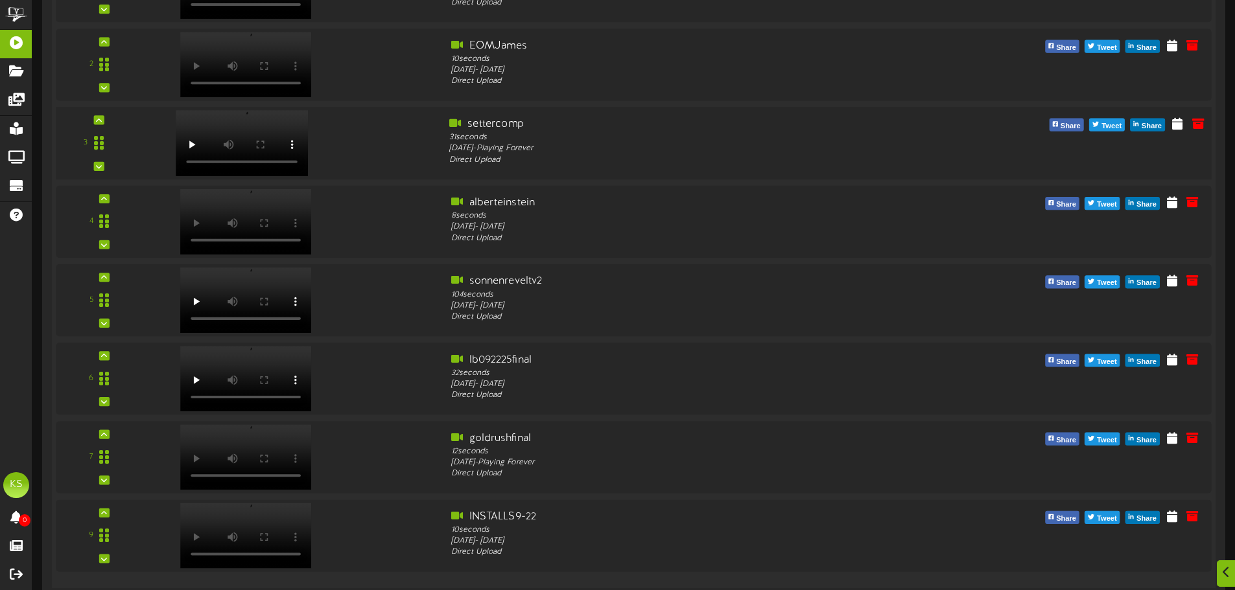
scroll to position [713, 0]
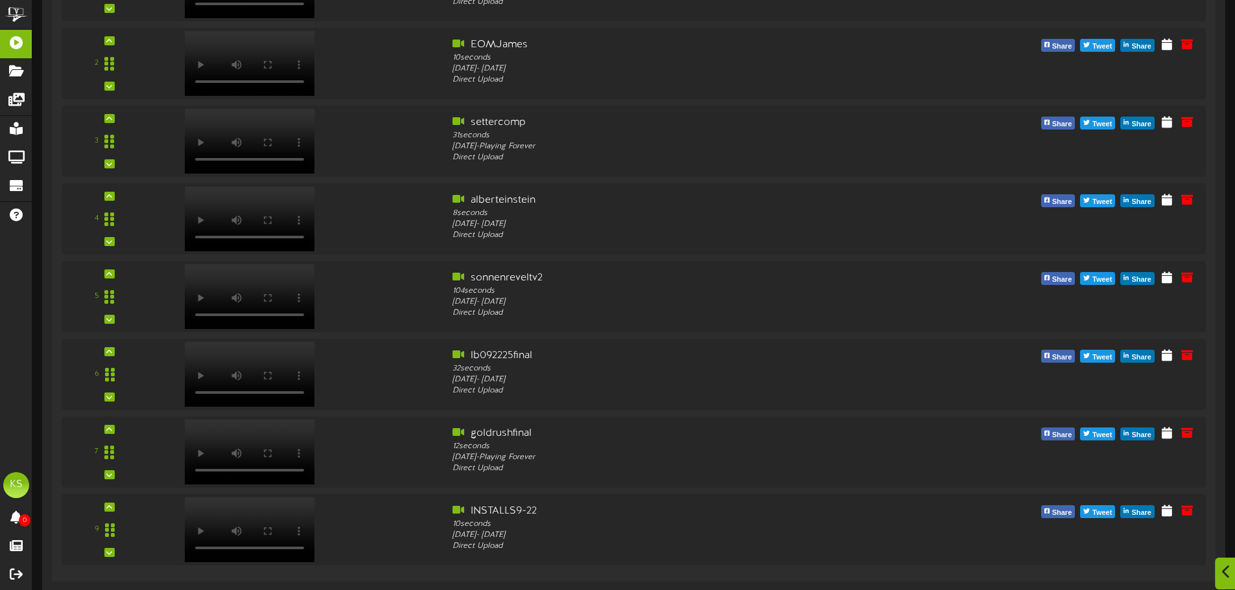
click at [1222, 568] on icon at bounding box center [1226, 572] width 8 height 14
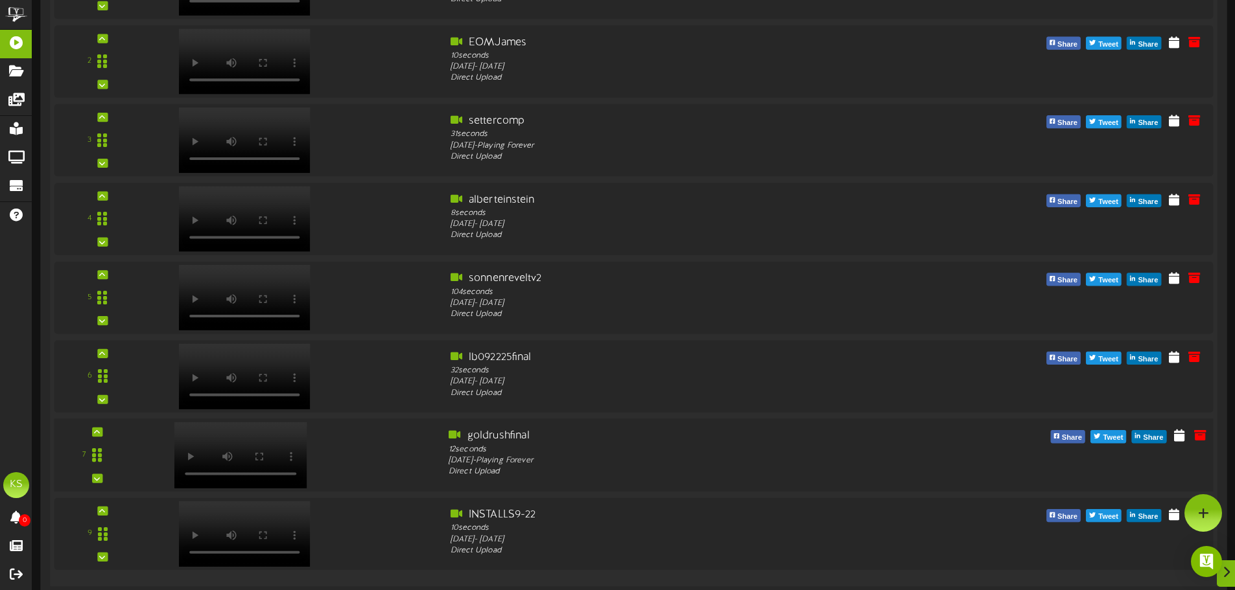
click at [920, 487] on div "7 12" at bounding box center [634, 455] width 1170 height 73
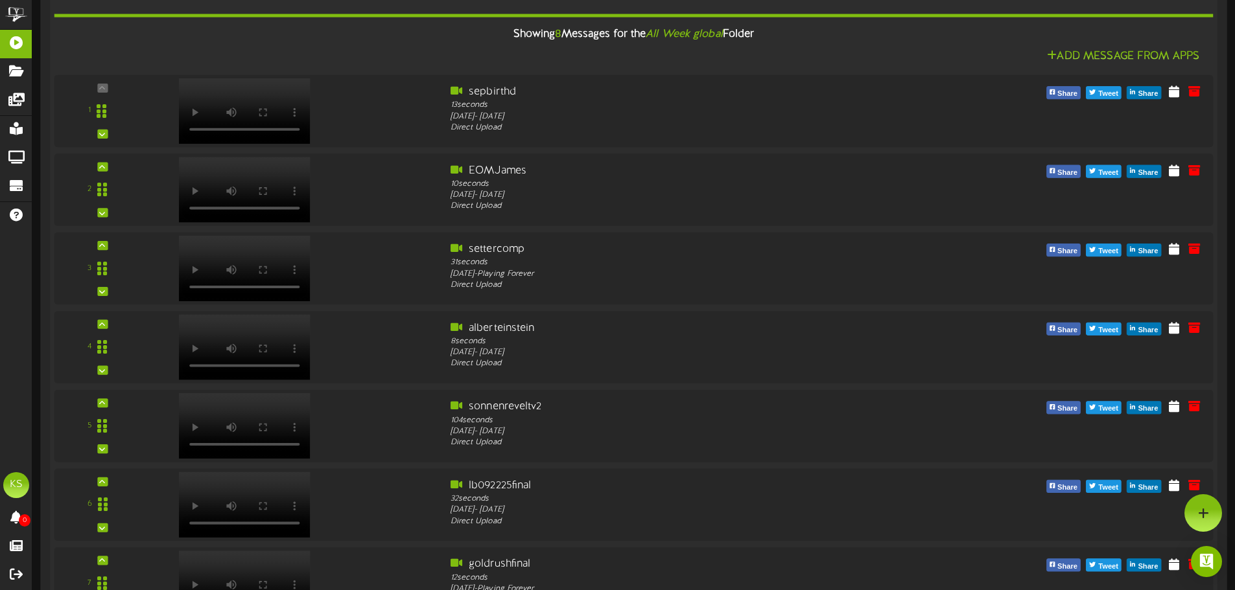
scroll to position [583, 0]
